Goal: Book appointment/travel/reservation

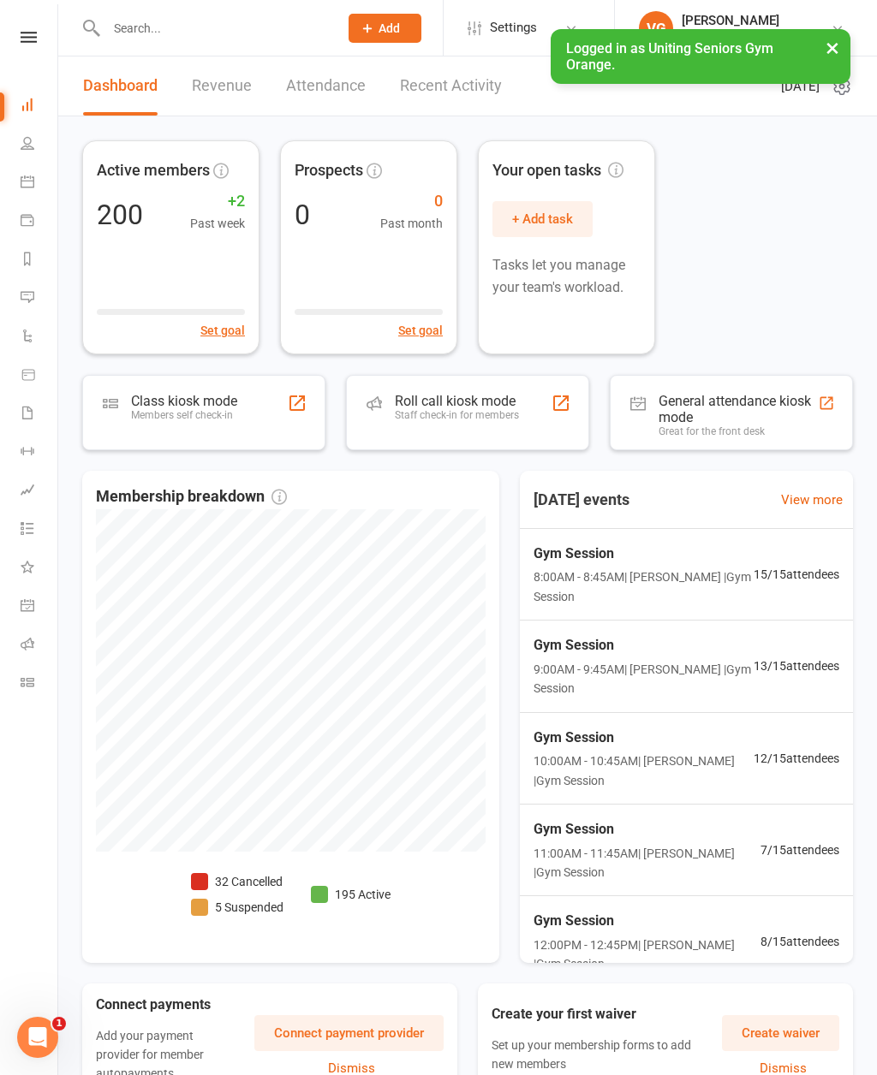
click at [26, 169] on link "Calendar" at bounding box center [40, 183] width 39 height 39
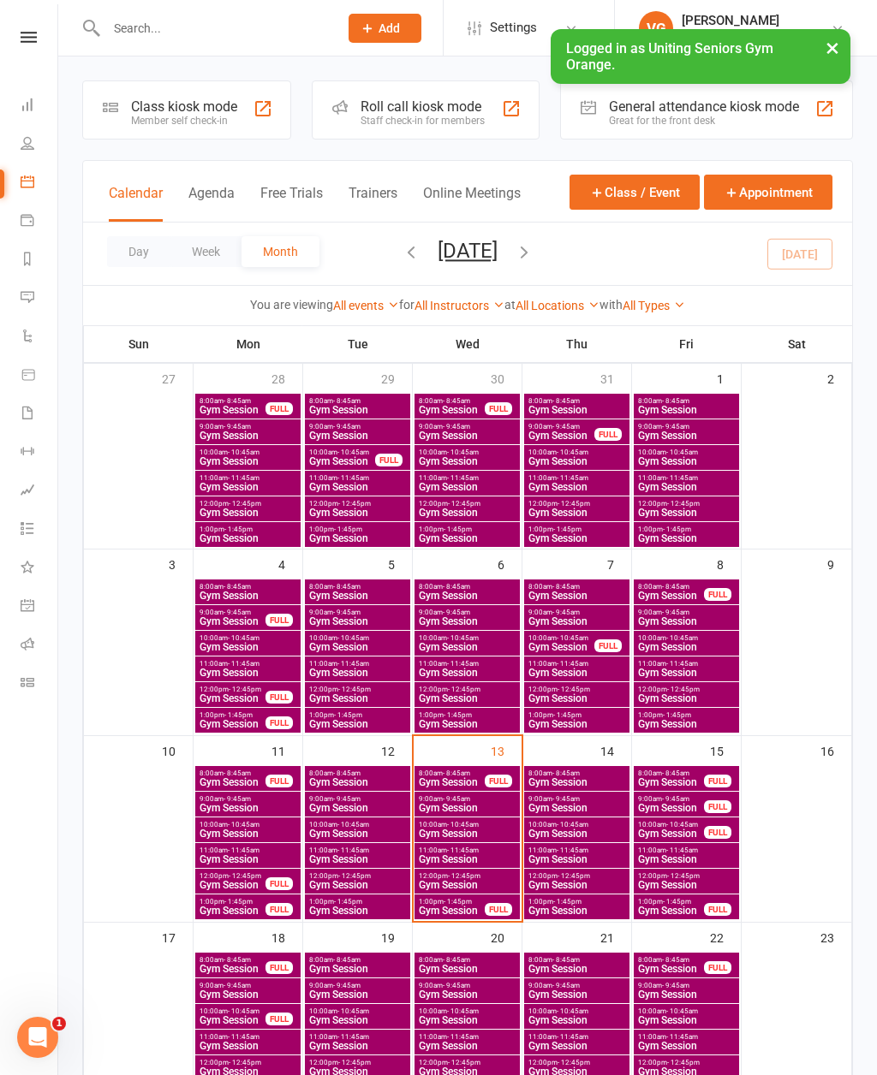
click at [479, 753] on div "13" at bounding box center [467, 828] width 108 height 185
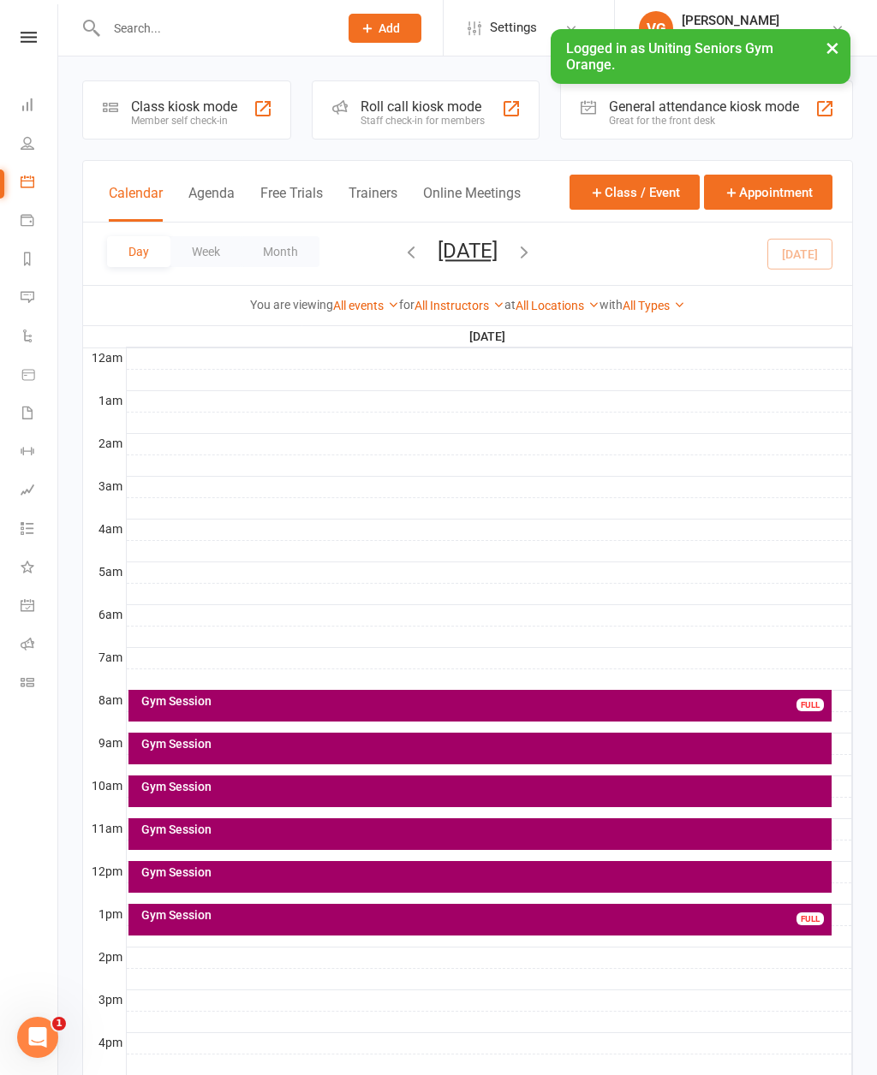
click at [511, 746] on div "Gym Session" at bounding box center [484, 744] width 688 height 12
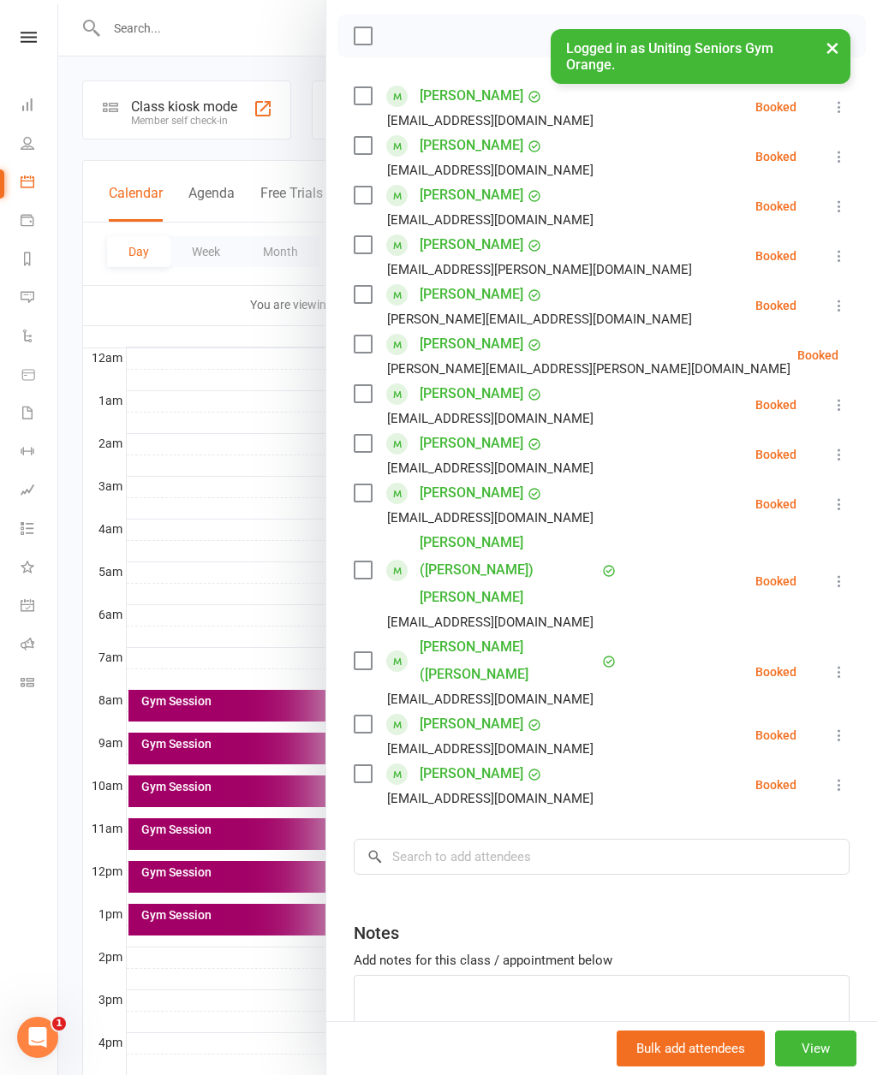
scroll to position [241, 0]
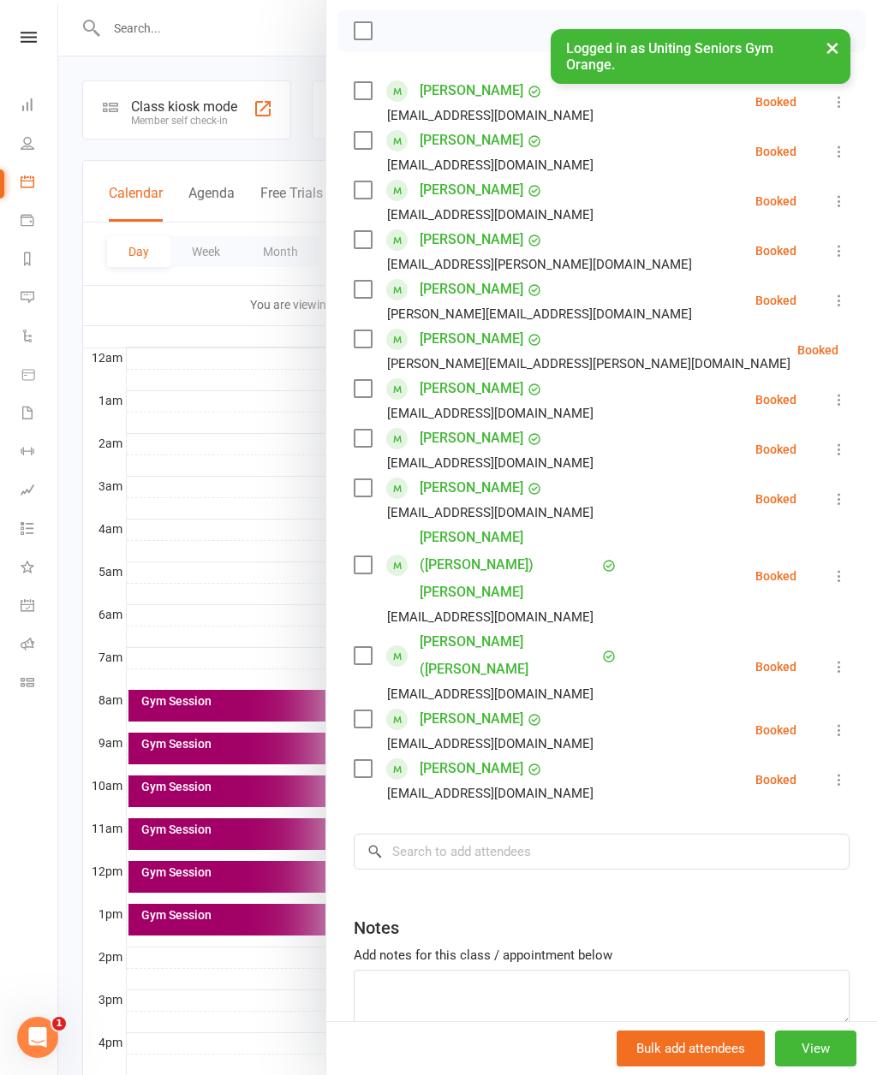
click at [186, 747] on div at bounding box center [467, 537] width 818 height 1075
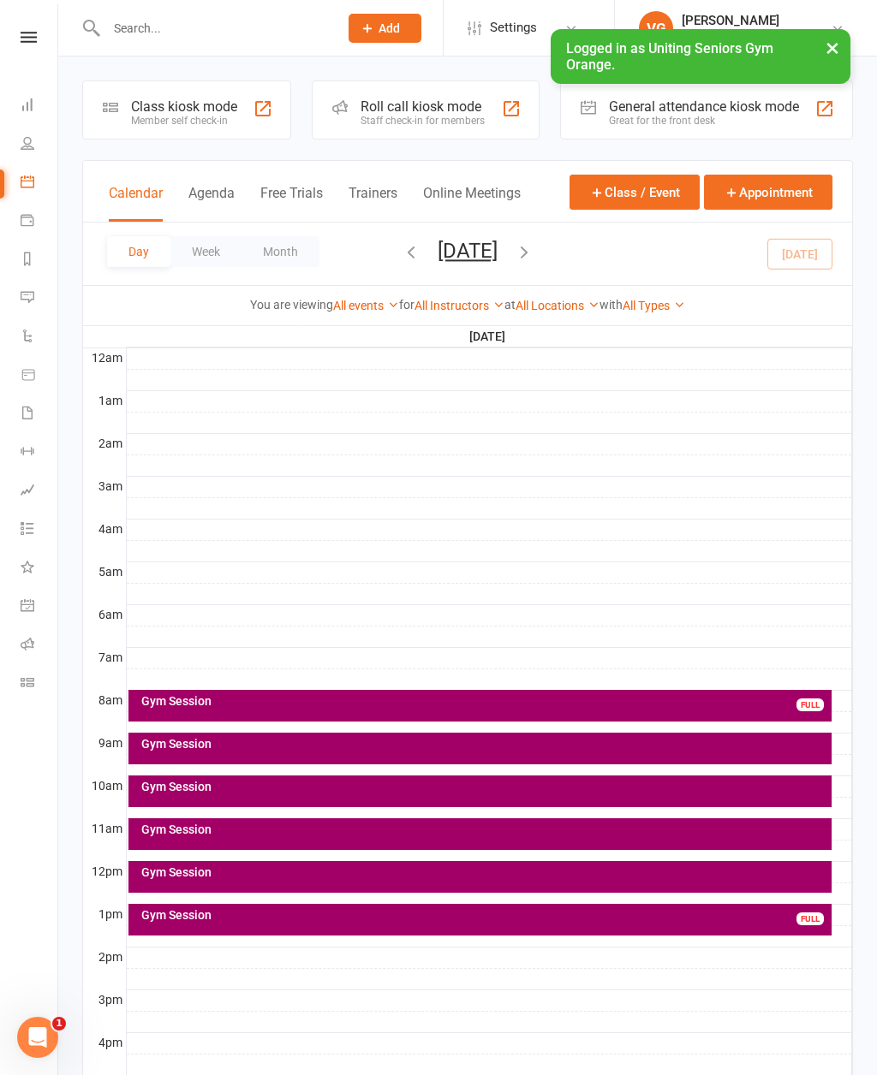
click at [173, 794] on div "Gym Session" at bounding box center [480, 792] width 704 height 32
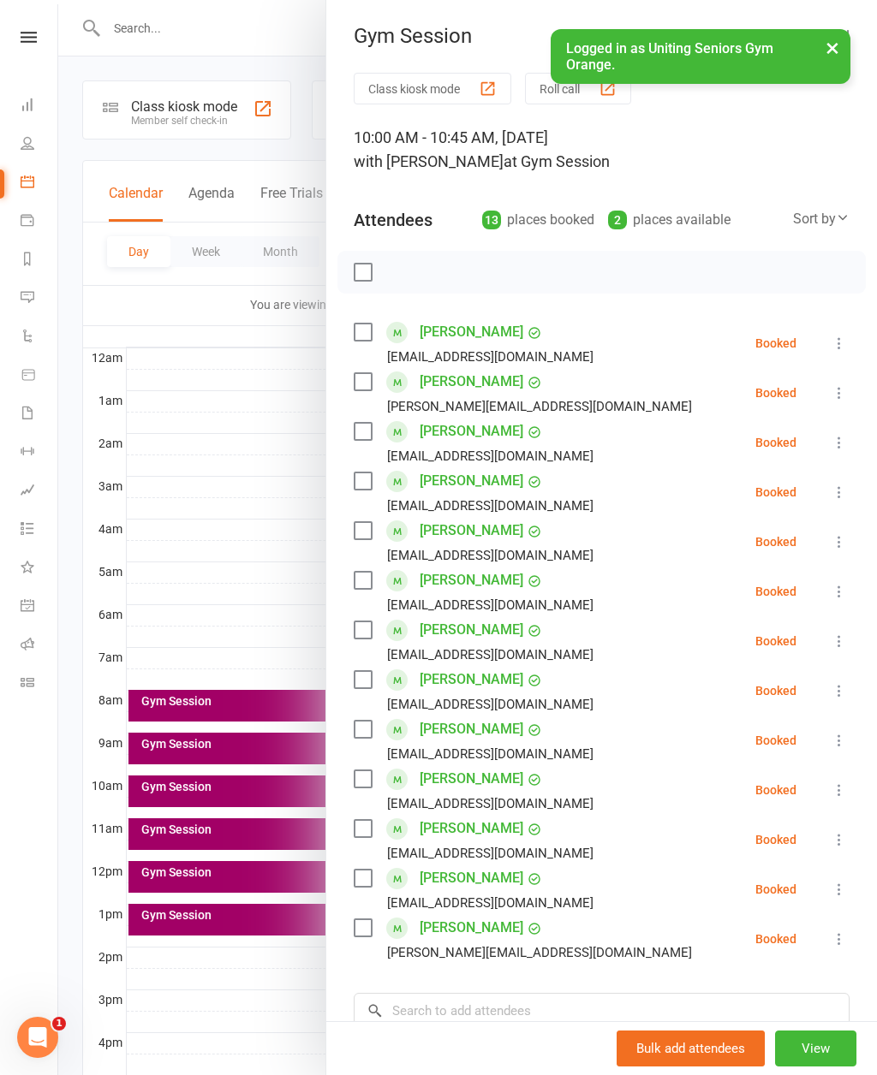
click at [281, 564] on div at bounding box center [467, 537] width 818 height 1075
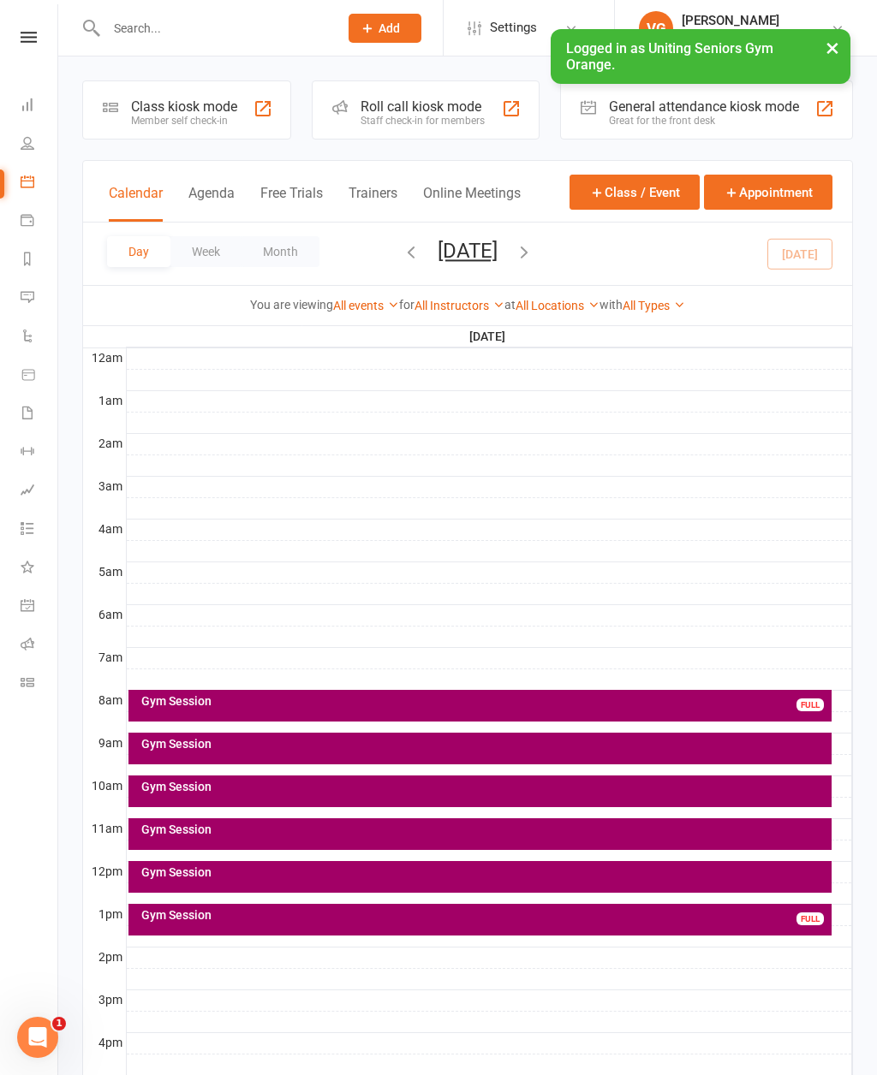
click at [206, 839] on div "Gym Session" at bounding box center [480, 834] width 704 height 32
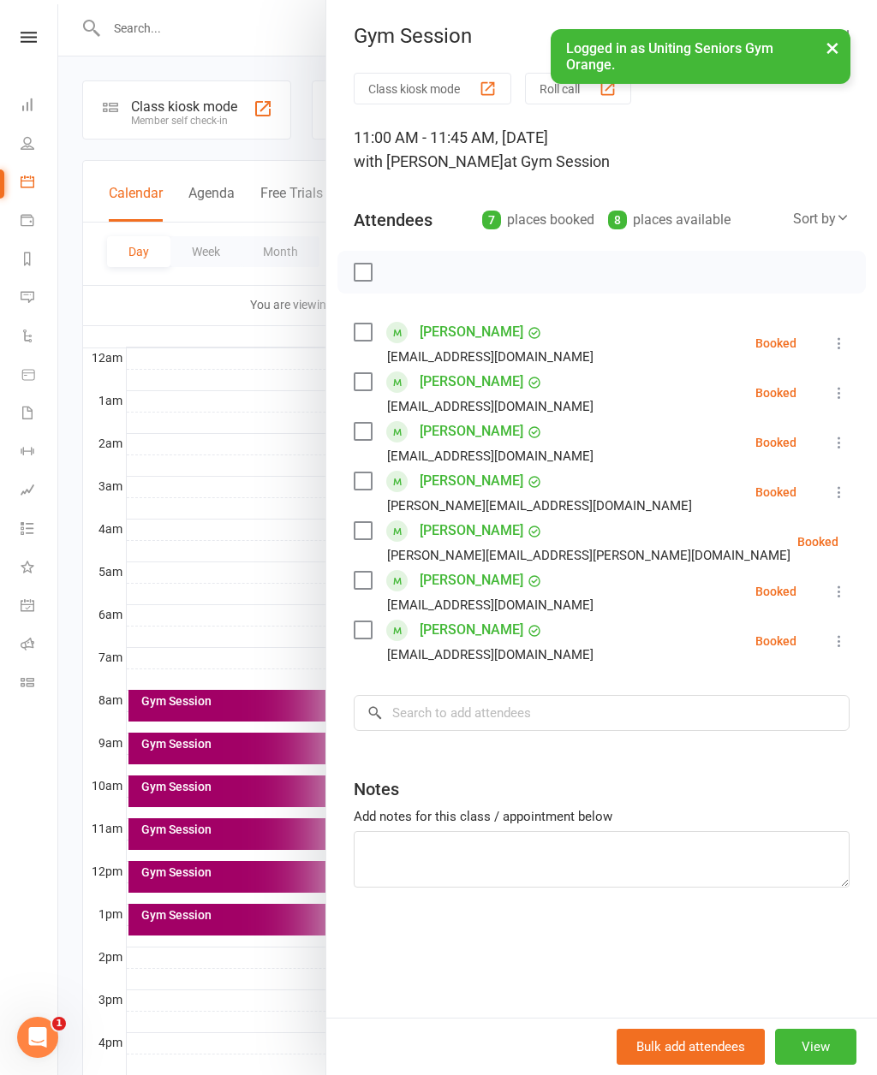
click at [189, 877] on div at bounding box center [467, 537] width 818 height 1075
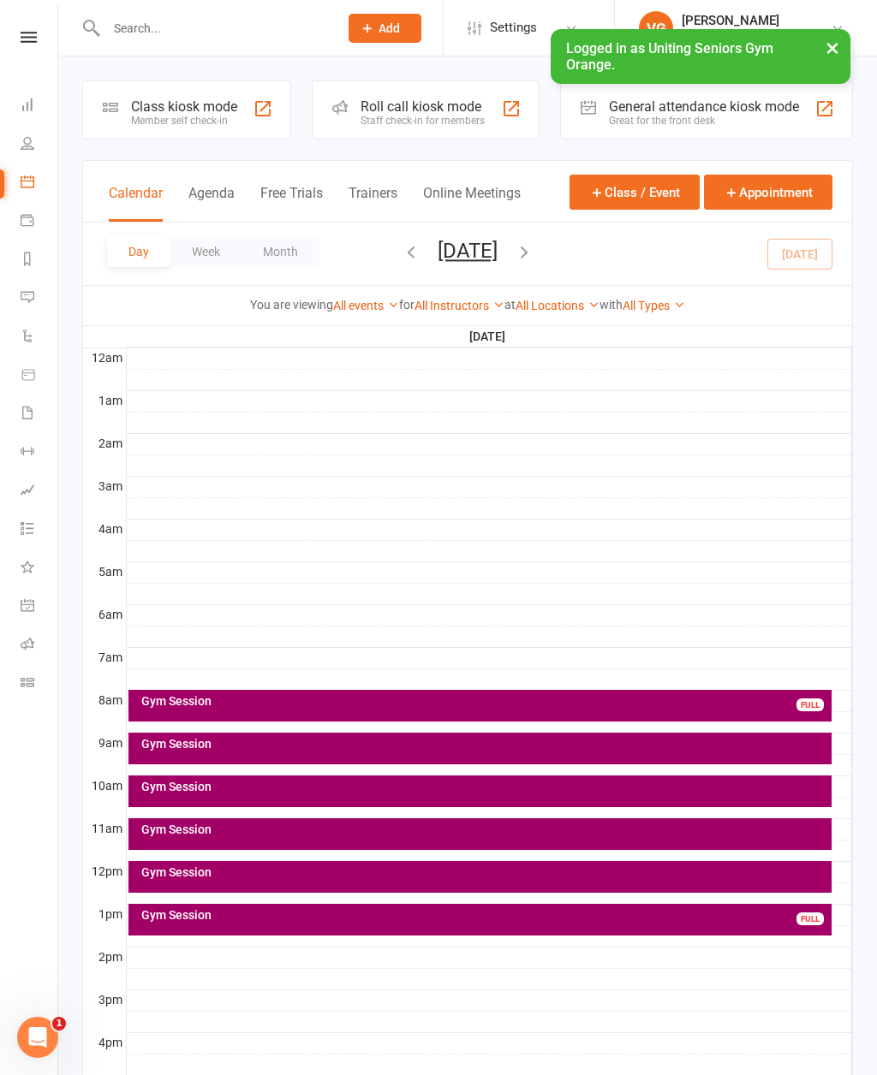
click at [199, 876] on div "Gym Session" at bounding box center [484, 872] width 688 height 12
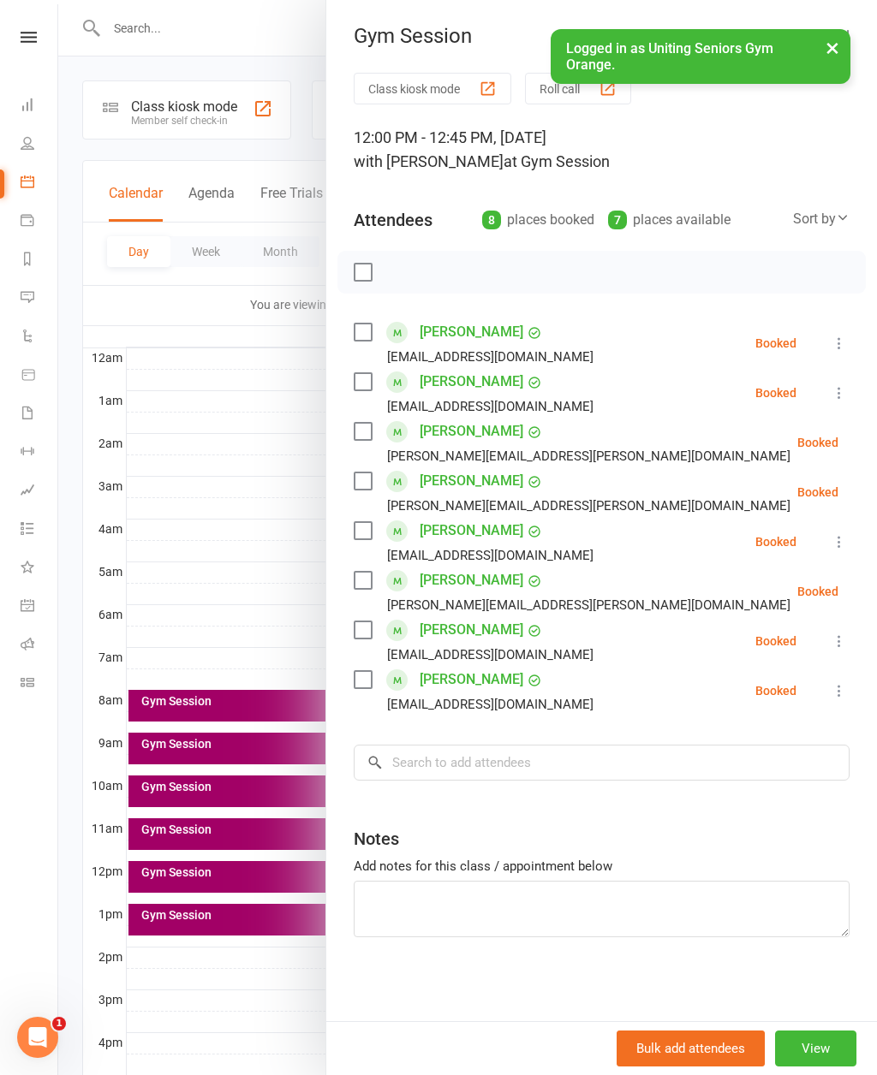
click at [196, 916] on div at bounding box center [467, 537] width 818 height 1075
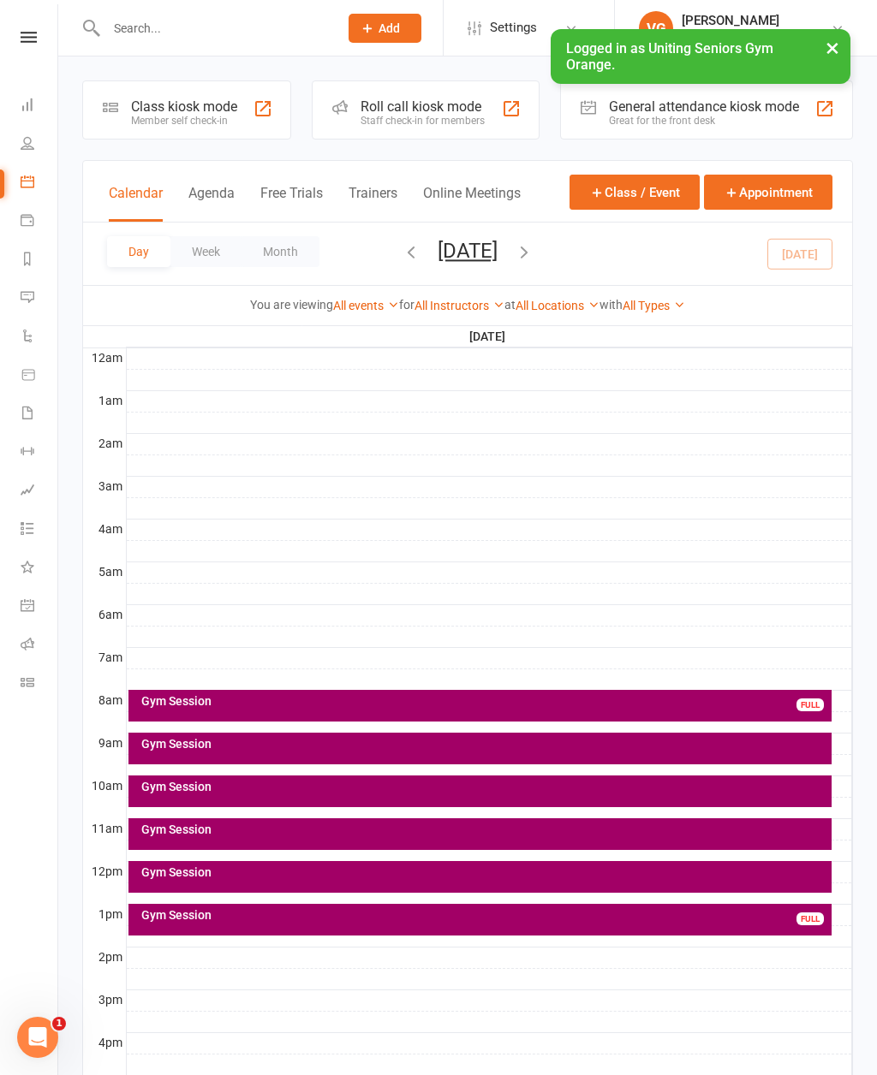
click at [205, 925] on div "Gym Session FULL" at bounding box center [480, 920] width 704 height 32
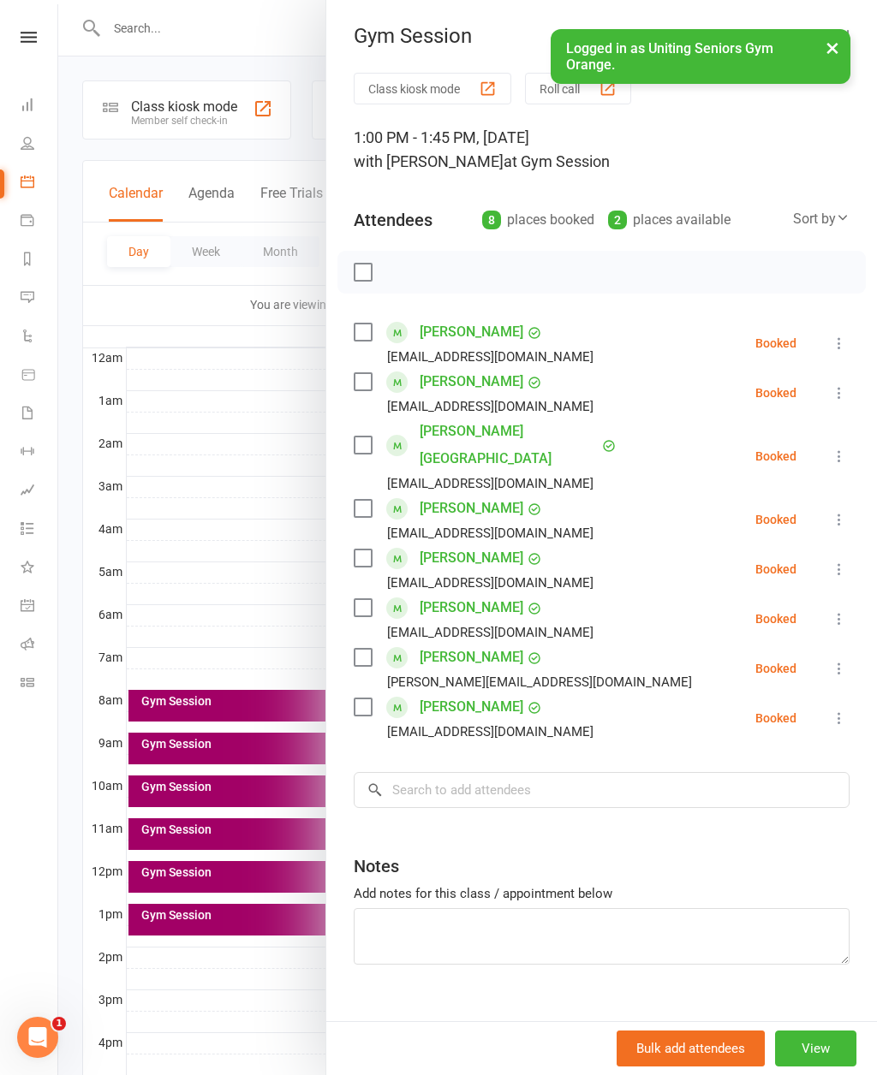
click at [211, 988] on div at bounding box center [467, 537] width 818 height 1075
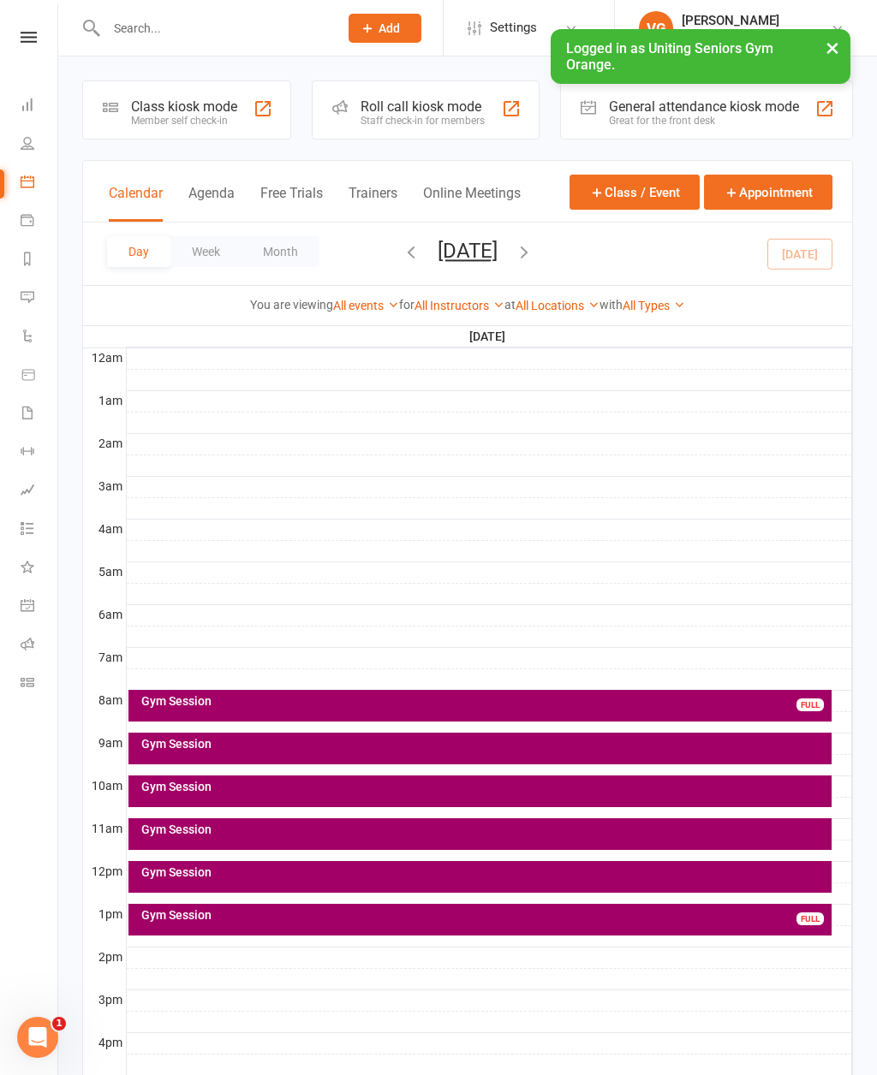
click at [533, 251] on icon "button" at bounding box center [523, 251] width 19 height 19
click at [194, 709] on div "Gym Session" at bounding box center [480, 706] width 704 height 32
